Goal: Task Accomplishment & Management: Manage account settings

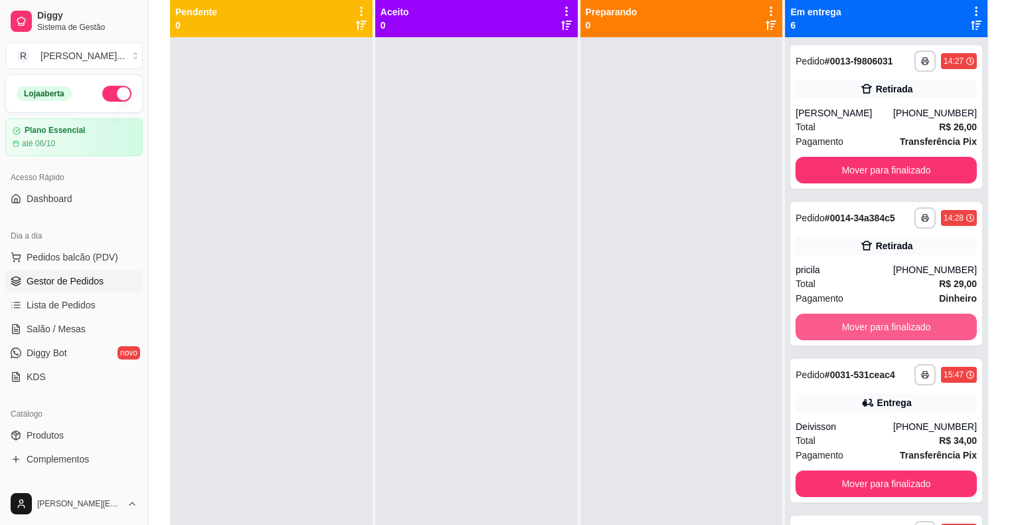
scroll to position [45, 0]
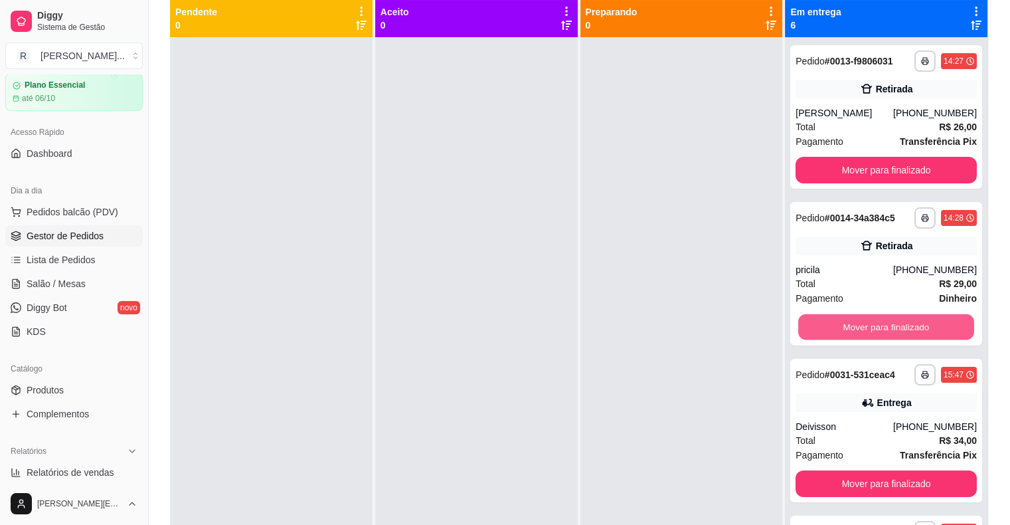
click at [855, 328] on button "Mover para finalizado" at bounding box center [886, 327] width 176 height 26
click at [855, 328] on button "Mover para finalizado" at bounding box center [886, 326] width 181 height 27
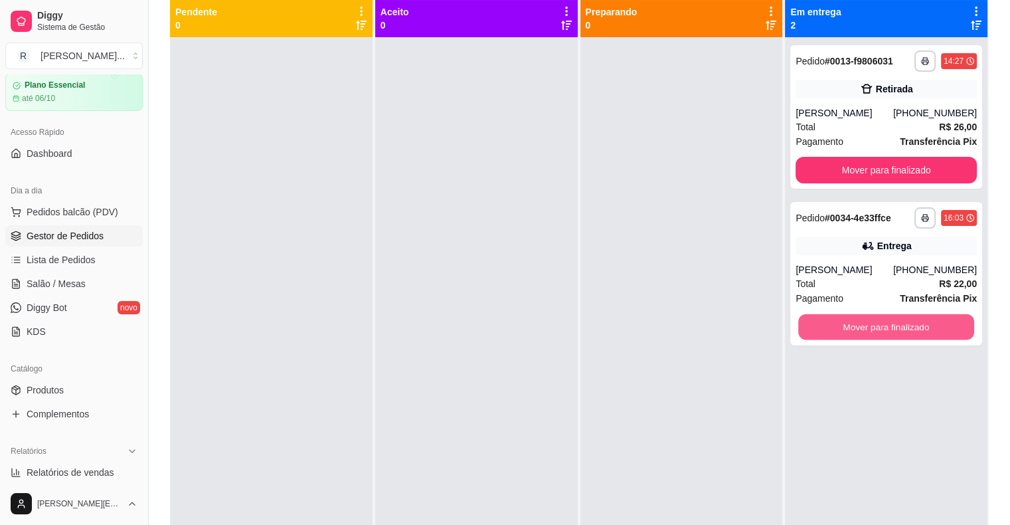
click at [855, 328] on button "Mover para finalizado" at bounding box center [886, 327] width 176 height 26
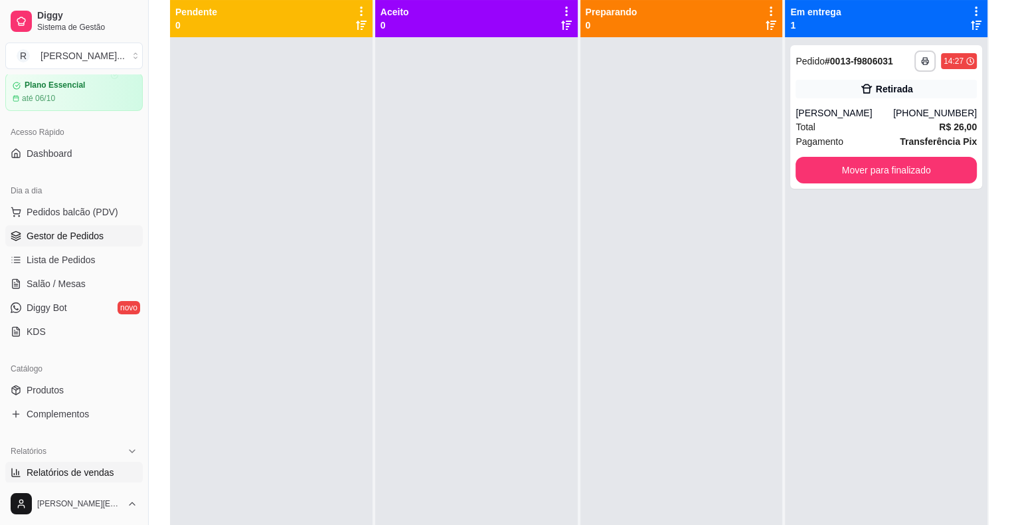
click at [66, 475] on span "Relatórios de vendas" at bounding box center [71, 472] width 88 height 13
select select "ALL"
select select "0"
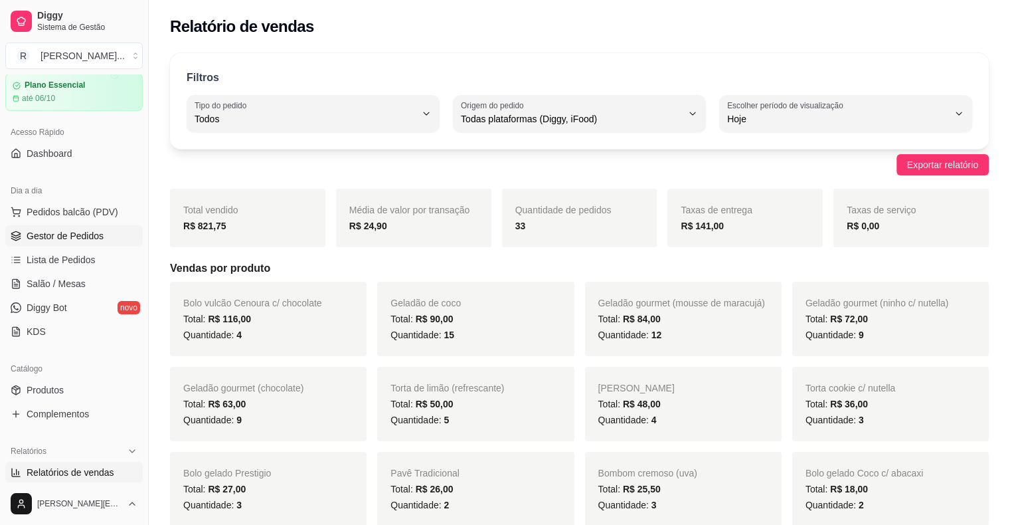
click at [59, 232] on span "Gestor de Pedidos" at bounding box center [65, 235] width 77 height 13
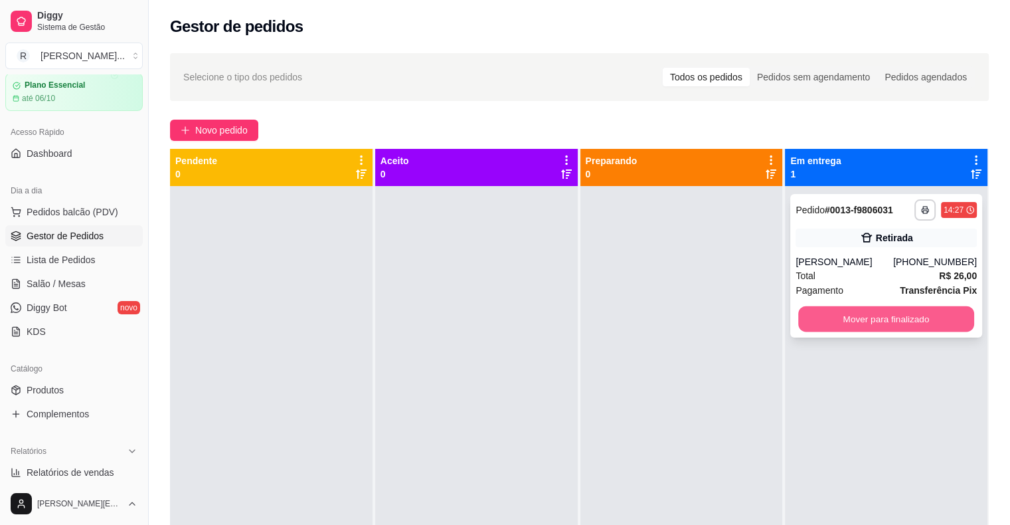
click at [848, 316] on button "Mover para finalizado" at bounding box center [886, 319] width 176 height 26
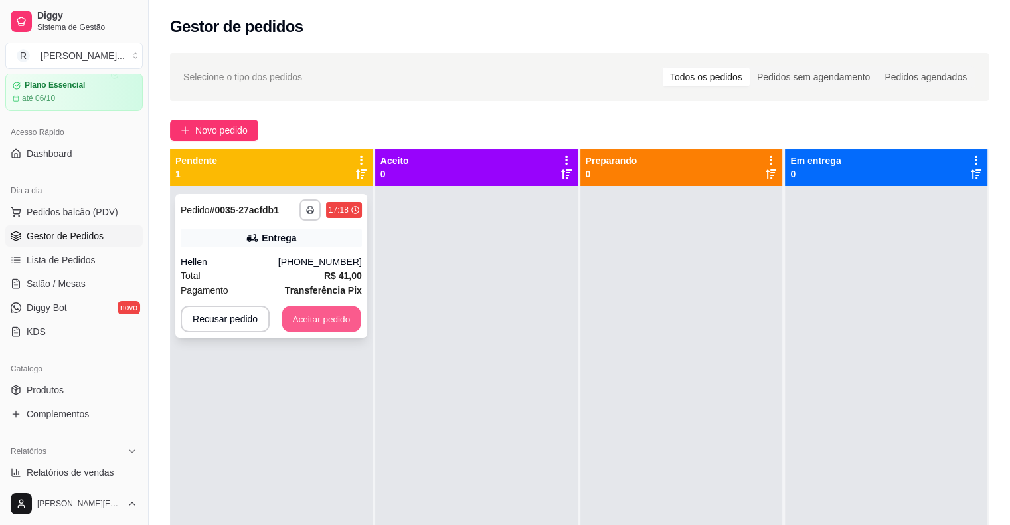
click at [339, 319] on button "Aceitar pedido" at bounding box center [321, 319] width 78 height 26
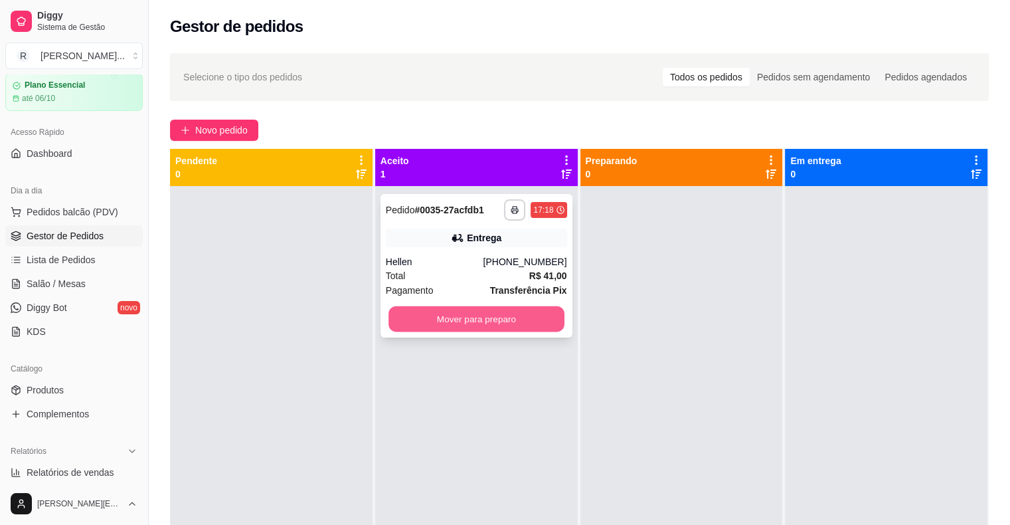
click at [473, 321] on button "Mover para preparo" at bounding box center [476, 319] width 176 height 26
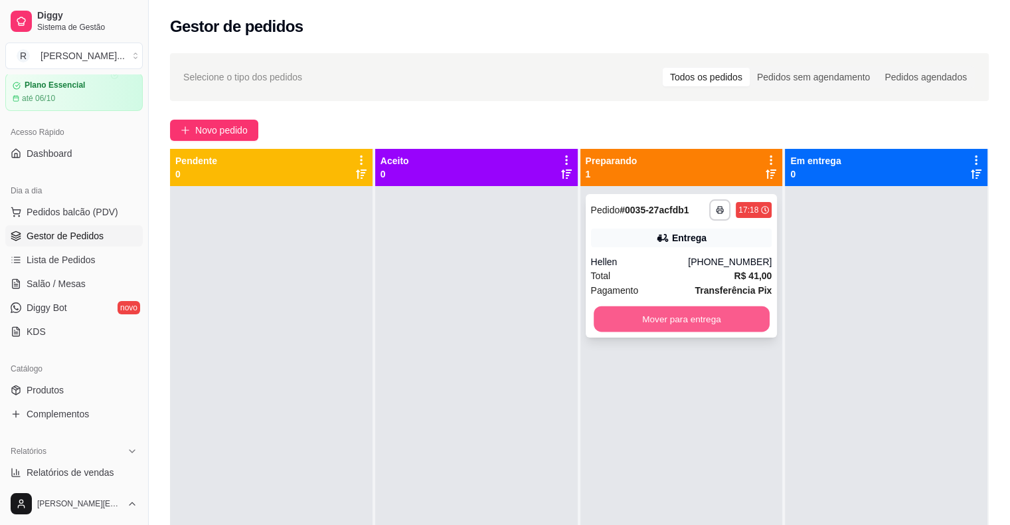
click at [612, 327] on button "Mover para entrega" at bounding box center [682, 319] width 176 height 26
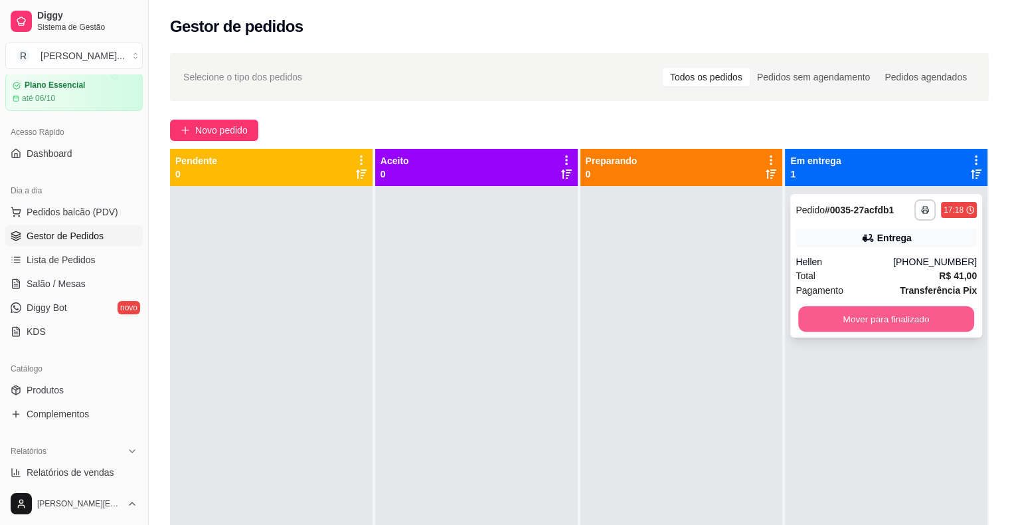
click at [831, 314] on button "Mover para finalizado" at bounding box center [886, 319] width 176 height 26
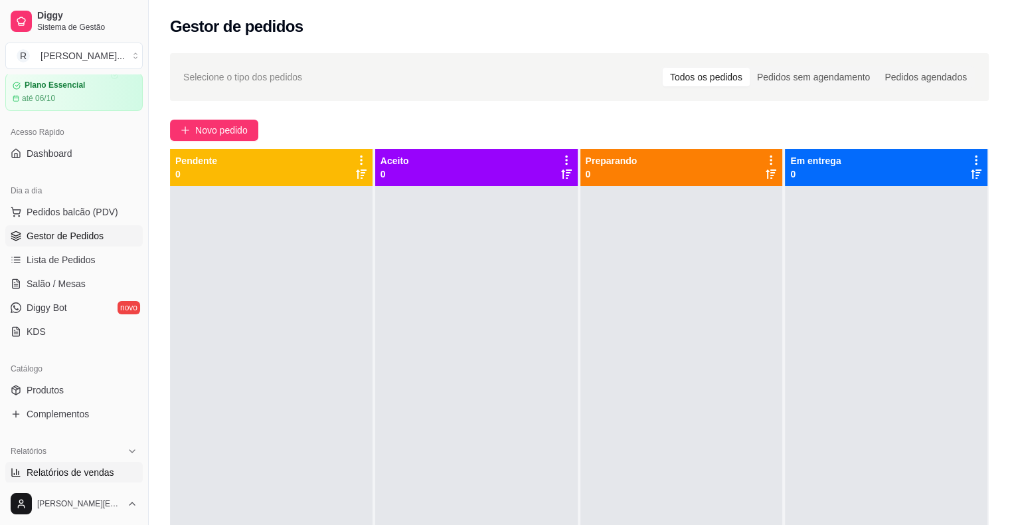
click at [93, 478] on link "Relatórios de vendas" at bounding box center [73, 472] width 137 height 21
select select "ALL"
select select "0"
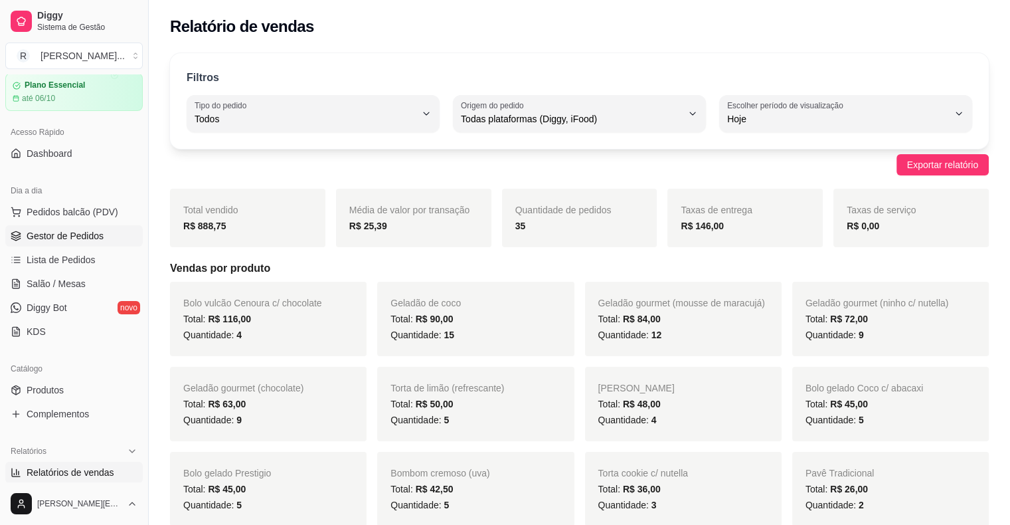
click at [77, 235] on span "Gestor de Pedidos" at bounding box center [65, 235] width 77 height 13
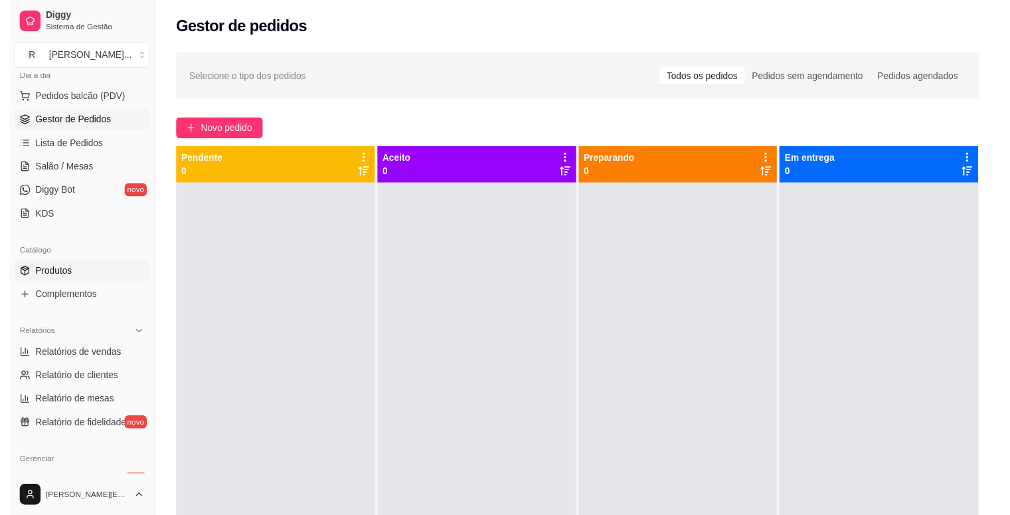
scroll to position [162, 0]
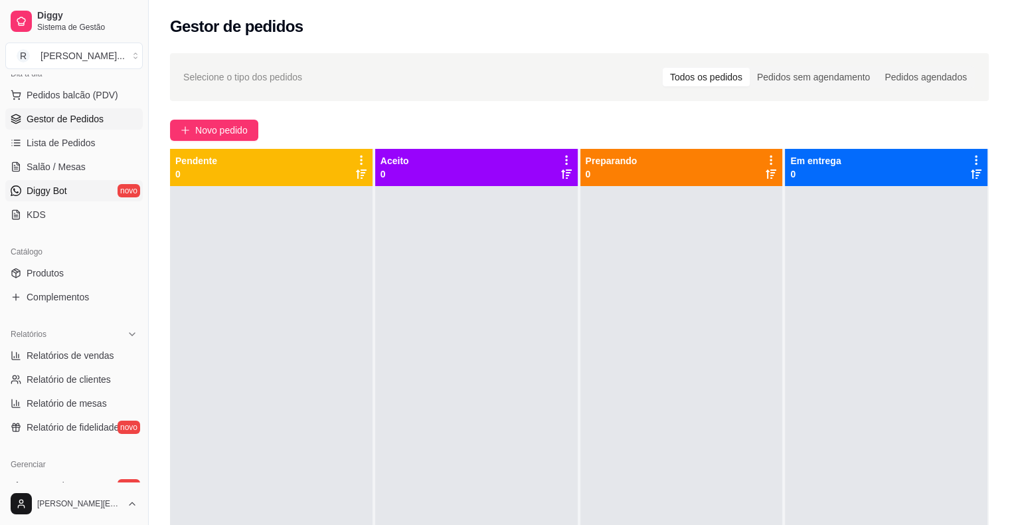
click at [68, 191] on link "Diggy Bot novo" at bounding box center [73, 190] width 137 height 21
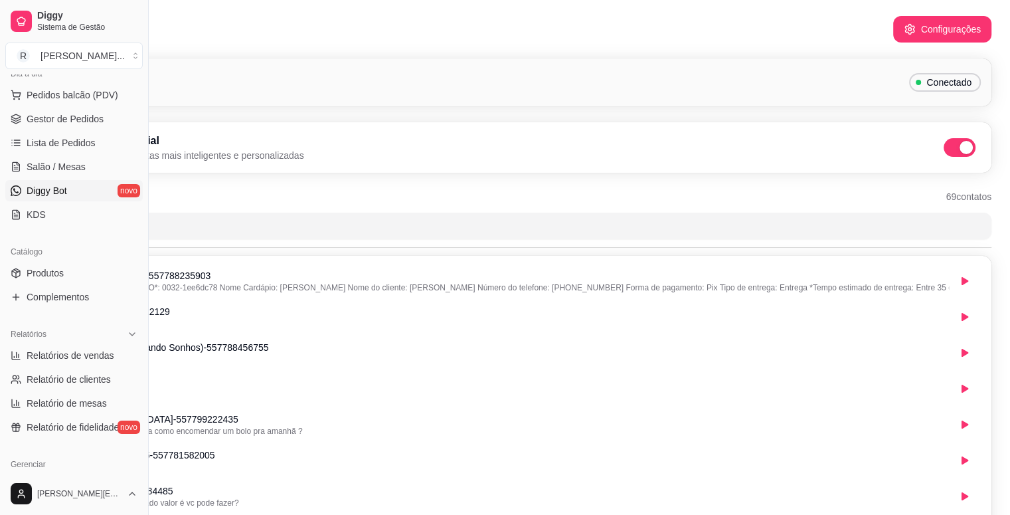
scroll to position [0, 149]
click at [962, 141] on span at bounding box center [962, 147] width 16 height 13
click at [949, 150] on input "checkbox" at bounding box center [944, 154] width 9 height 9
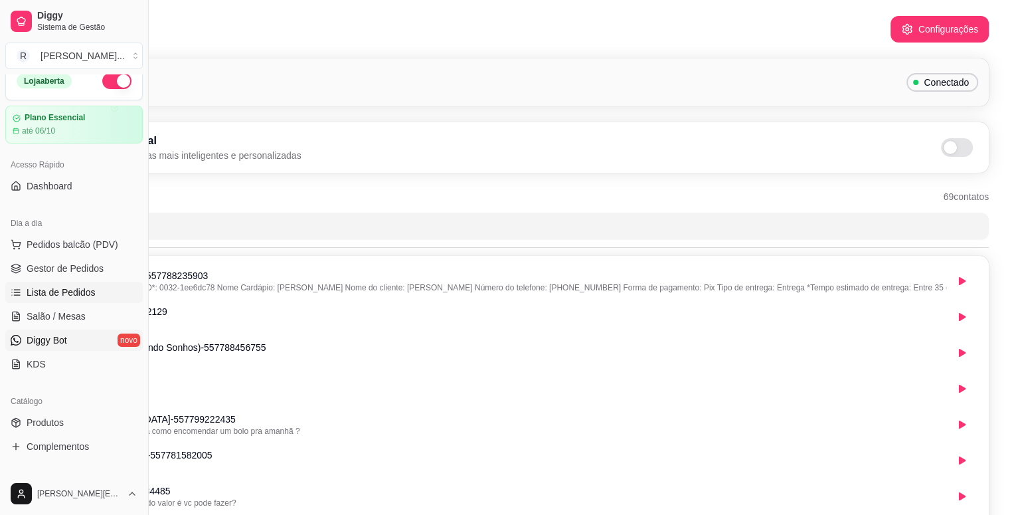
scroll to position [12, 0]
click at [83, 266] on span "Gestor de Pedidos" at bounding box center [65, 268] width 77 height 13
